Goal: Entertainment & Leisure: Consume media (video, audio)

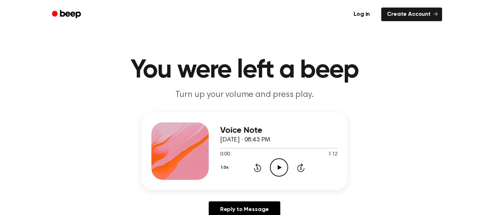
click at [279, 168] on icon at bounding box center [280, 167] width 4 height 5
click at [279, 168] on icon "Pause Audio" at bounding box center [279, 167] width 18 height 18
click at [278, 167] on icon at bounding box center [280, 167] width 4 height 5
click at [281, 158] on icon "Play Audio" at bounding box center [279, 167] width 18 height 18
click at [277, 165] on icon "Pause Audio" at bounding box center [279, 167] width 18 height 18
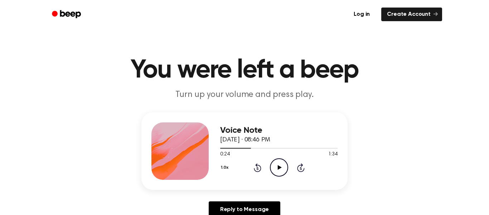
click at [278, 164] on icon "Play Audio" at bounding box center [279, 167] width 18 height 18
click at [279, 166] on icon "Play Audio" at bounding box center [279, 167] width 18 height 18
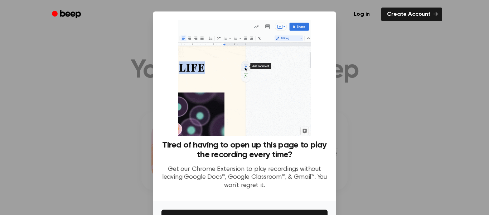
click at [372, 144] on div at bounding box center [244, 107] width 489 height 215
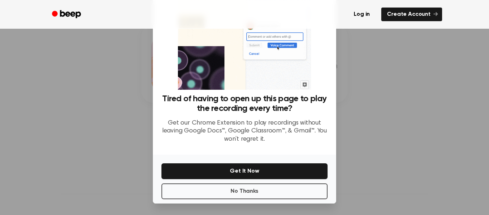
scroll to position [88, 0]
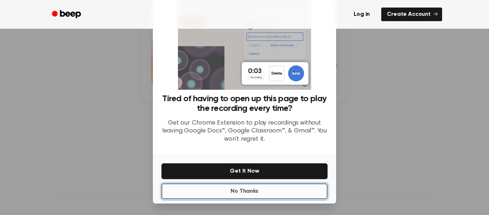
click at [231, 194] on button "No Thanks" at bounding box center [245, 191] width 166 height 16
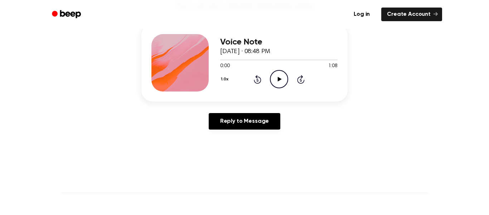
click at [280, 78] on icon "Play Audio" at bounding box center [279, 79] width 18 height 18
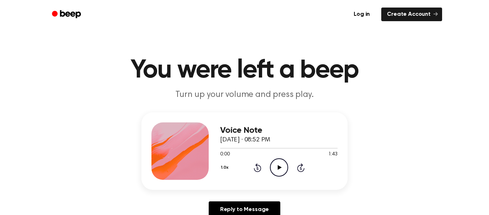
click at [278, 166] on icon at bounding box center [280, 167] width 4 height 5
click at [276, 162] on icon "Play Audio" at bounding box center [279, 167] width 18 height 18
